Goal: Find specific page/section: Find specific page/section

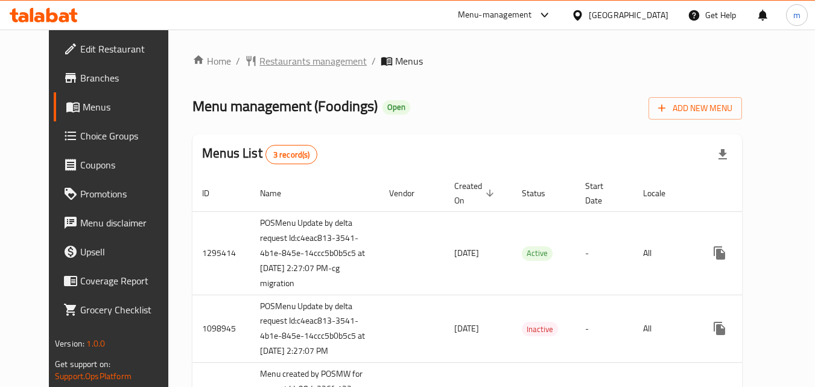
click at [277, 64] on span "Restaurants management" at bounding box center [312, 61] width 107 height 14
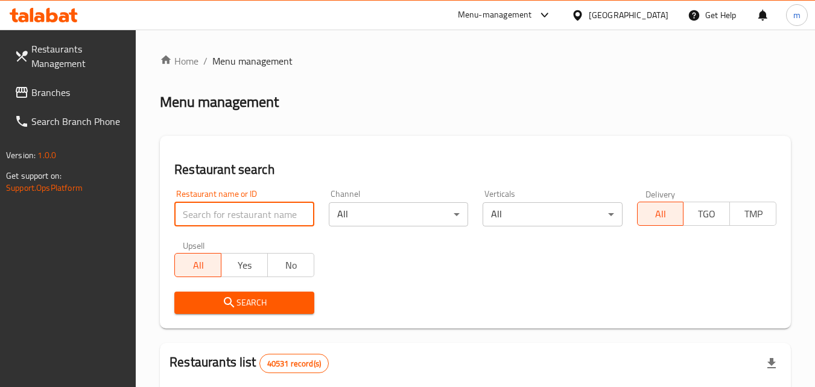
click at [248, 223] on input "search" at bounding box center [243, 214] width 139 height 24
paste input "612513"
type input "612513"
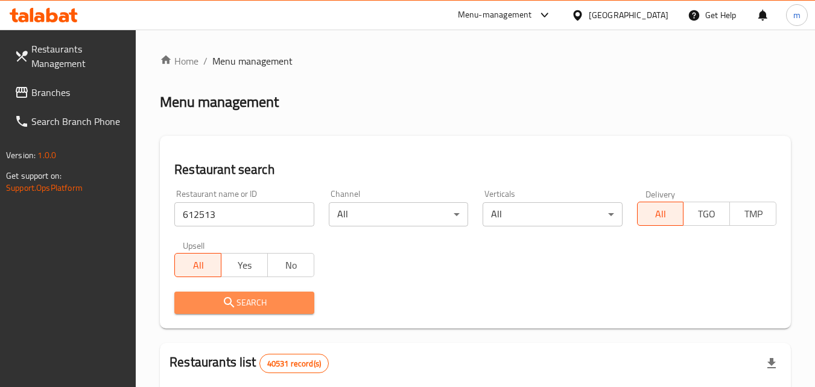
click at [215, 296] on span "Search" at bounding box center [244, 302] width 120 height 15
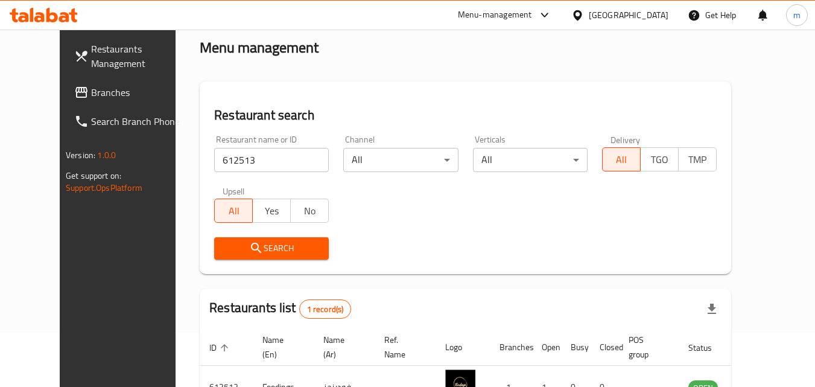
scroll to position [141, 0]
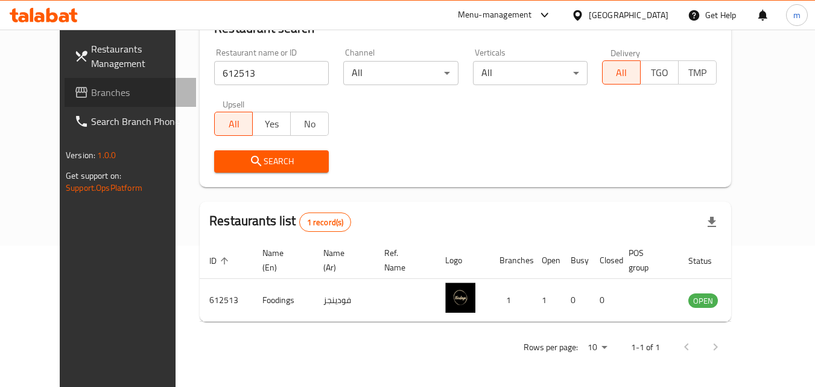
click at [91, 93] on span "Branches" at bounding box center [138, 92] width 95 height 14
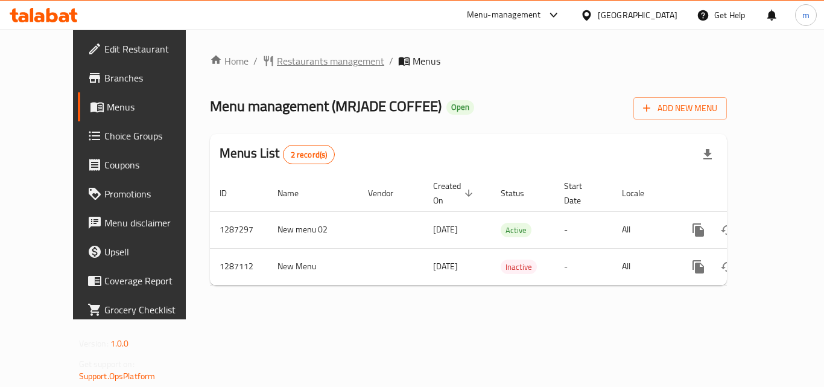
click at [277, 59] on span "Restaurants management" at bounding box center [330, 61] width 107 height 14
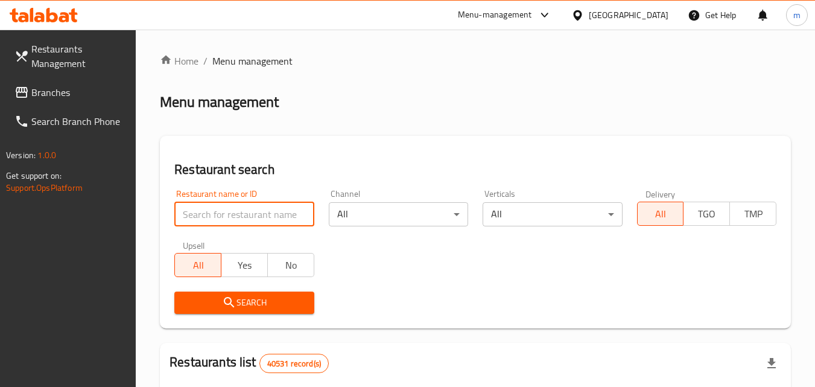
click at [246, 216] on input "search" at bounding box center [243, 214] width 139 height 24
paste input "696586"
type input "696586"
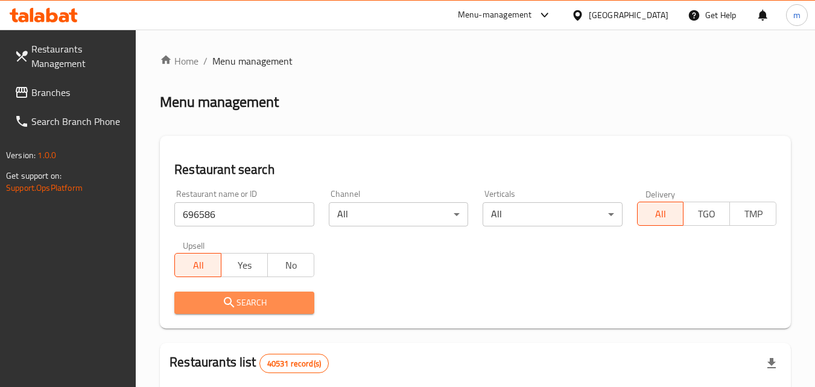
click at [250, 295] on span "Search" at bounding box center [244, 302] width 120 height 15
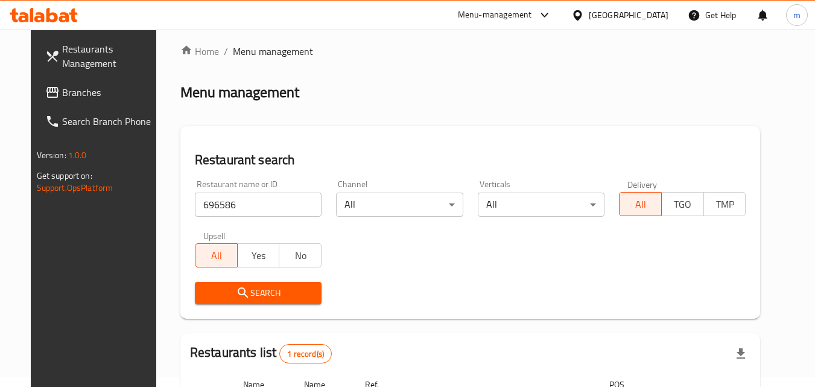
scroll to position [141, 0]
